Goal: Information Seeking & Learning: Learn about a topic

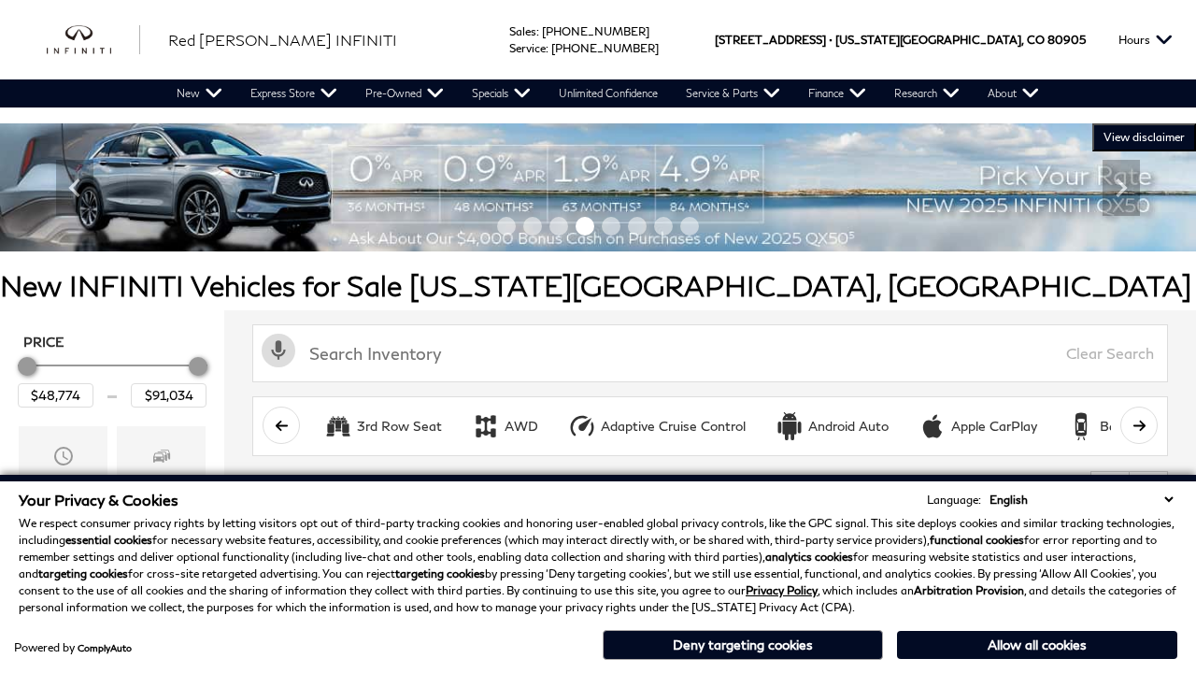
scroll to position [877, 0]
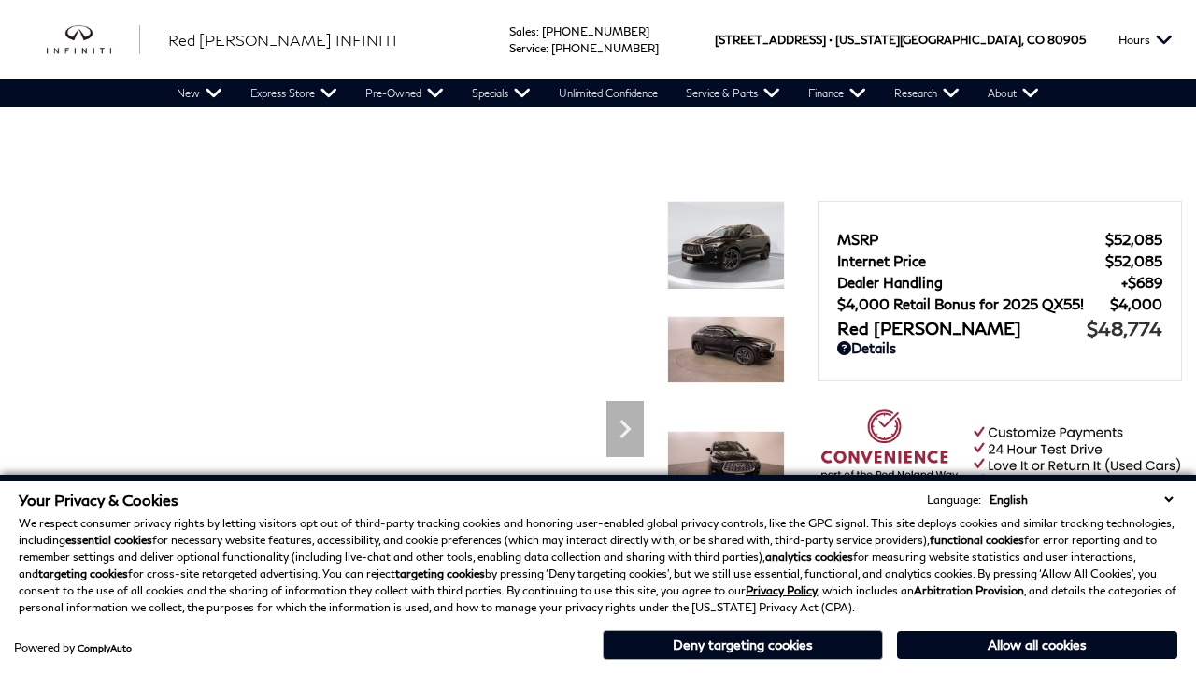
scroll to position [908, 0]
